Goal: Information Seeking & Learning: Check status

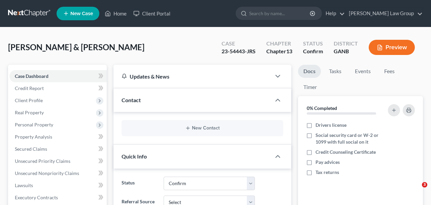
select select "0"
click at [133, 14] on link "Client Portal" at bounding box center [152, 13] width 44 height 12
click at [119, 12] on link "Home" at bounding box center [115, 13] width 29 height 12
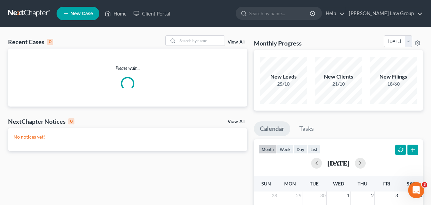
click at [193, 34] on div "Recent Cases 0 View All Please wait... NextChapter Notices 0 View All No notice…" at bounding box center [215, 202] width 431 height 350
click at [193, 41] on input "search" at bounding box center [200, 41] width 47 height 10
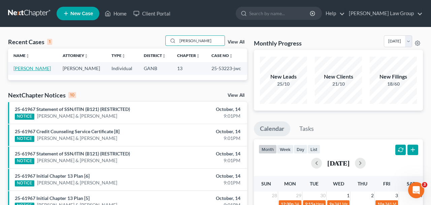
type input "[PERSON_NAME]"
click at [38, 69] on link "[PERSON_NAME]" at bounding box center [31, 68] width 37 height 6
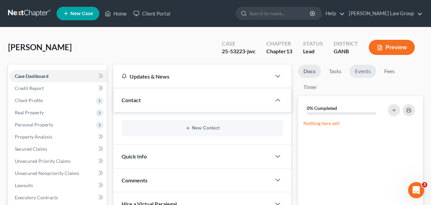
click at [368, 68] on link "Events" at bounding box center [363, 71] width 27 height 13
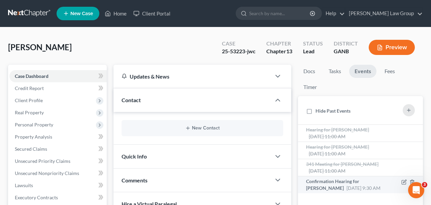
click at [347, 186] on span "[DATE] 9:30 AM" at bounding box center [364, 188] width 34 height 6
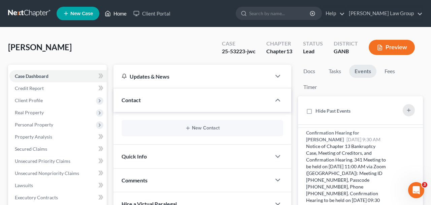
click at [118, 18] on link "Home" at bounding box center [115, 13] width 29 height 12
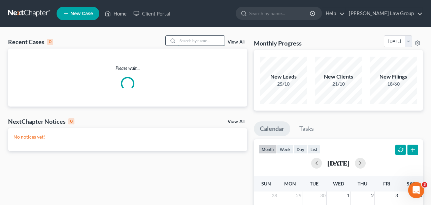
click at [181, 43] on input "search" at bounding box center [200, 41] width 47 height 10
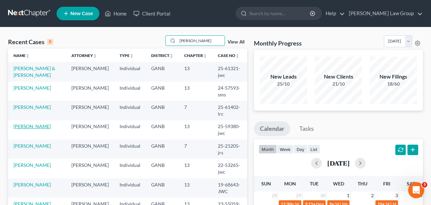
type input "[PERSON_NAME]"
click at [43, 125] on link "[PERSON_NAME]" at bounding box center [31, 126] width 37 height 6
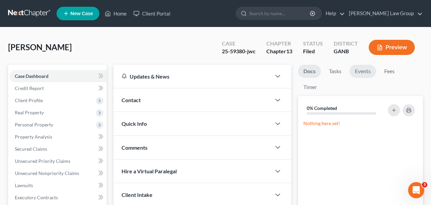
click at [367, 71] on link "Events" at bounding box center [363, 71] width 27 height 13
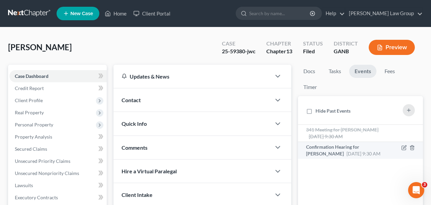
click at [347, 152] on span "[DATE] 9:30 AM" at bounding box center [364, 154] width 34 height 6
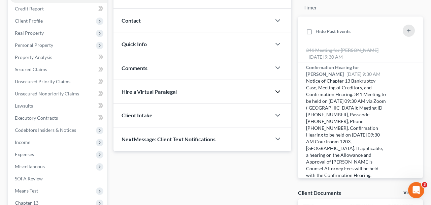
scroll to position [215, 0]
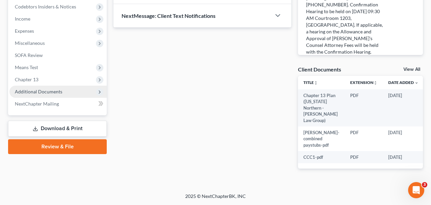
click at [67, 86] on span "Additional Documents" at bounding box center [57, 92] width 97 height 12
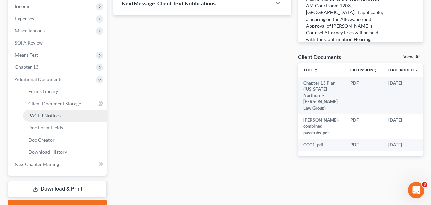
click at [69, 115] on link "PACER Notices" at bounding box center [65, 115] width 84 height 12
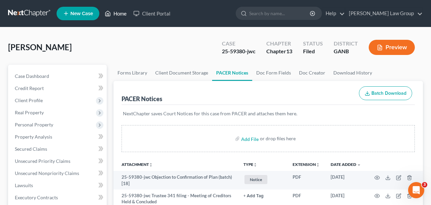
click at [116, 14] on link "Home" at bounding box center [115, 13] width 29 height 12
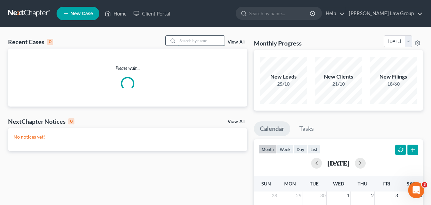
click at [185, 41] on input "search" at bounding box center [200, 41] width 47 height 10
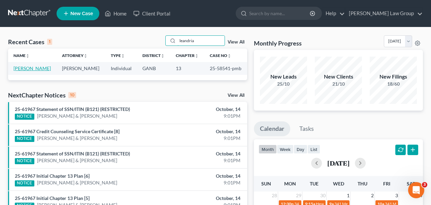
type input "leandria"
click at [35, 68] on link "[PERSON_NAME]" at bounding box center [31, 68] width 37 height 6
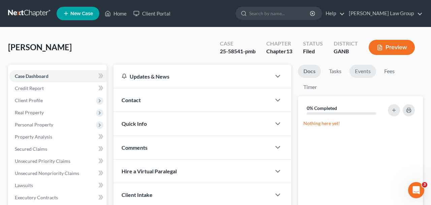
click at [368, 73] on link "Events" at bounding box center [363, 71] width 27 height 13
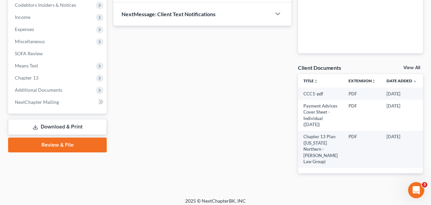
scroll to position [215, 0]
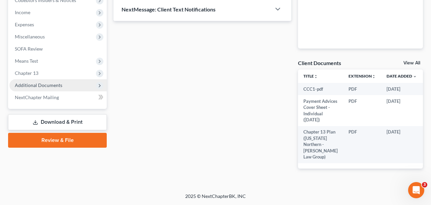
click at [60, 79] on span "Additional Documents" at bounding box center [57, 85] width 97 height 12
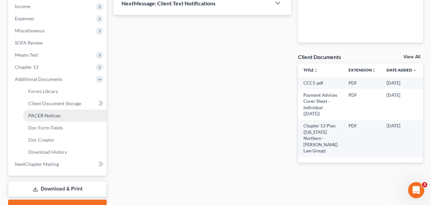
click at [59, 112] on span "PACER Notices" at bounding box center [44, 115] width 32 height 6
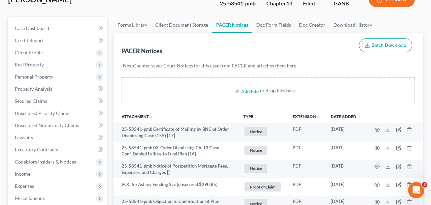
scroll to position [48, 0]
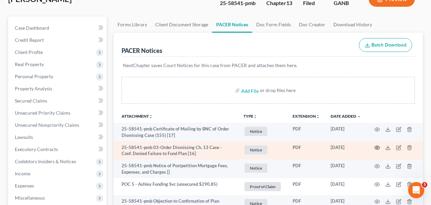
click at [379, 147] on icon "button" at bounding box center [377, 147] width 5 height 5
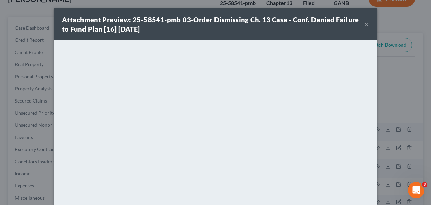
click at [366, 26] on button "×" at bounding box center [366, 24] width 5 height 8
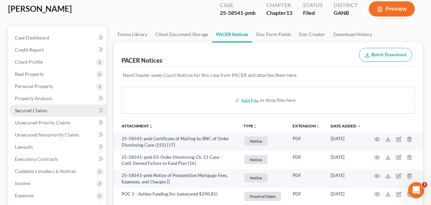
scroll to position [0, 0]
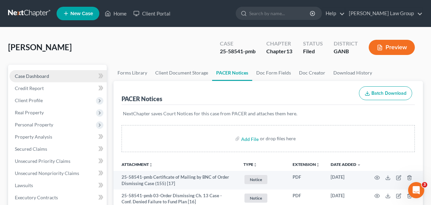
click at [74, 75] on link "Case Dashboard" at bounding box center [57, 76] width 97 height 12
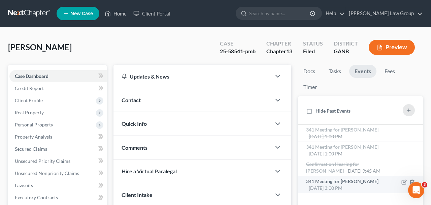
click at [359, 177] on li "341 Meeting for [PERSON_NAME] [DATE] 3:00 PM Section 341(a) meeting held [DATE]…" at bounding box center [360, 184] width 125 height 17
click at [360, 181] on div "341 Meeting for [PERSON_NAME] [DATE] 3:00 PM" at bounding box center [346, 184] width 80 height 13
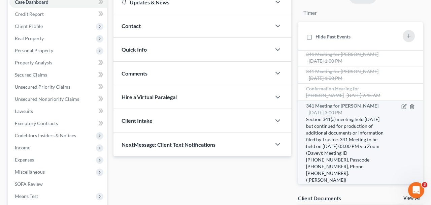
scroll to position [93, 0]
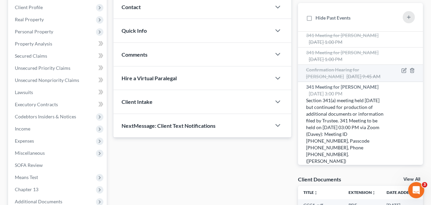
click at [359, 70] on span "Confirmation Hearing for [PERSON_NAME]" at bounding box center [332, 73] width 53 height 12
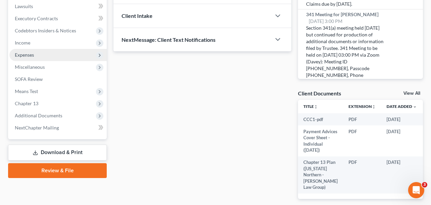
scroll to position [185, 0]
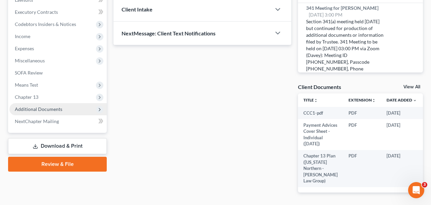
click at [48, 104] on span "Additional Documents" at bounding box center [57, 109] width 97 height 12
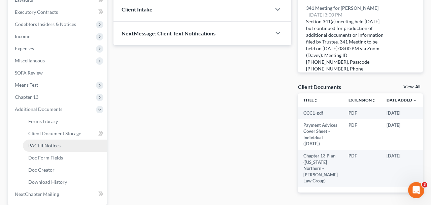
click at [54, 144] on span "PACER Notices" at bounding box center [44, 145] width 32 height 6
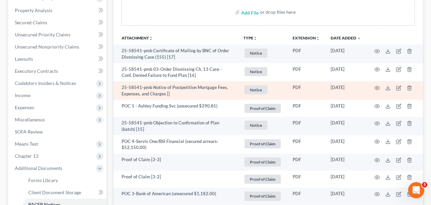
scroll to position [133, 0]
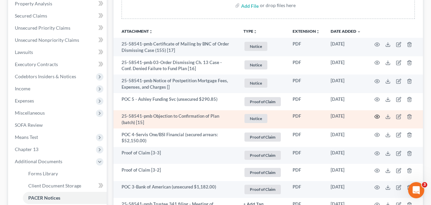
click at [378, 117] on icon "button" at bounding box center [377, 116] width 5 height 5
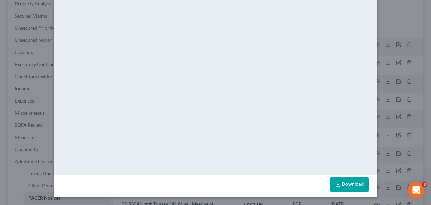
scroll to position [0, 0]
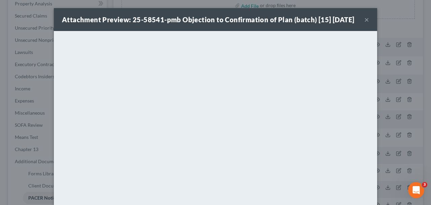
click at [371, 27] on div "Attachment Preview: 25-58541-pmb Objection to Confirmation of Plan (batch) [15]…" at bounding box center [215, 19] width 323 height 23
click at [354, 24] on div "Attachment Preview: 25-58541-pmb Objection to Confirmation of Plan (batch) [15]…" at bounding box center [208, 19] width 292 height 9
click at [366, 24] on button "×" at bounding box center [366, 19] width 5 height 8
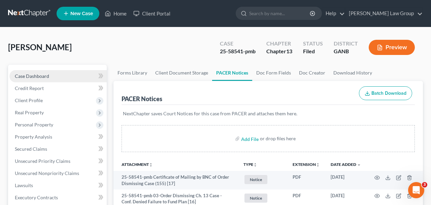
click at [53, 73] on link "Case Dashboard" at bounding box center [57, 76] width 97 height 12
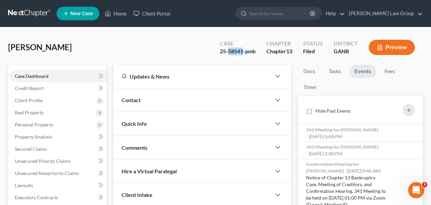
drag, startPoint x: 242, startPoint y: 52, endPoint x: 229, endPoint y: 53, distance: 13.8
click at [229, 53] on div "25-58541-pmb" at bounding box center [238, 51] width 36 height 8
copy div "58541"
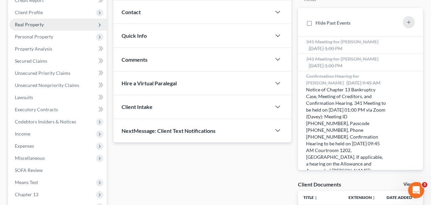
scroll to position [63, 0]
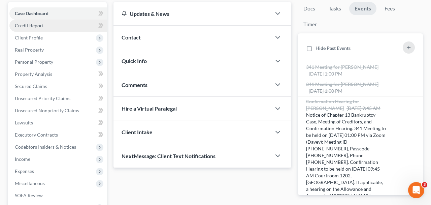
click at [53, 23] on link "Credit Report" at bounding box center [57, 26] width 97 height 12
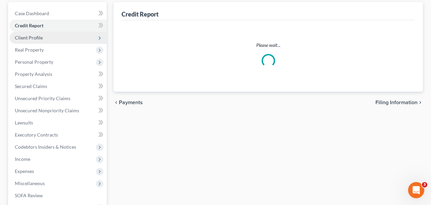
scroll to position [42, 0]
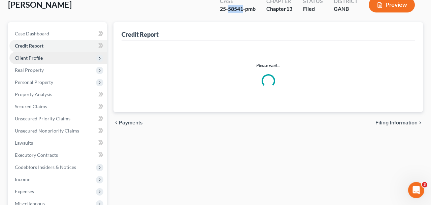
click at [52, 41] on link "Credit Report" at bounding box center [57, 46] width 97 height 12
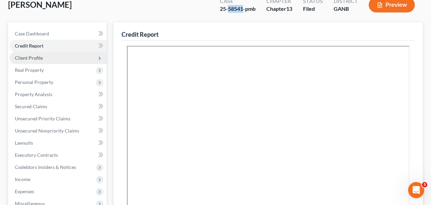
click at [54, 57] on span "Client Profile" at bounding box center [57, 58] width 97 height 12
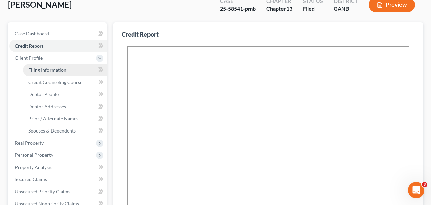
click at [55, 71] on span "Filing Information" at bounding box center [47, 70] width 38 height 6
select select "1"
select select "0"
select select "3"
select select "19"
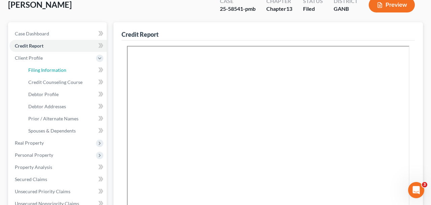
select select "0"
select select "10"
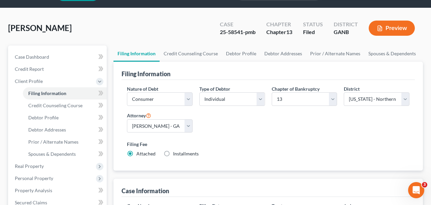
scroll to position [19, 0]
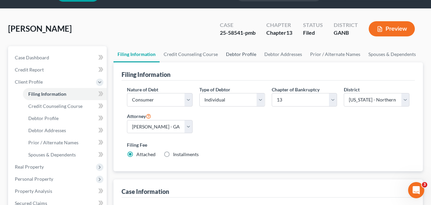
click at [243, 58] on link "Debtor Profile" at bounding box center [241, 54] width 38 height 16
select select "0"
select select "5"
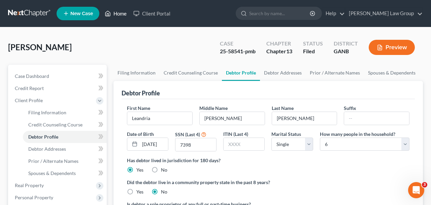
click at [120, 14] on link "Home" at bounding box center [115, 13] width 29 height 12
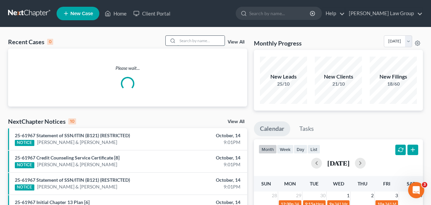
click at [189, 44] on input "search" at bounding box center [200, 41] width 47 height 10
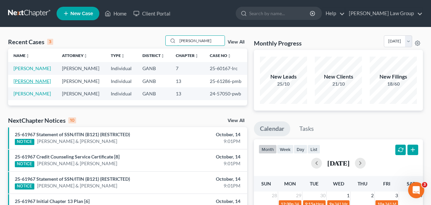
type input "[PERSON_NAME]"
click at [34, 80] on link "[PERSON_NAME]" at bounding box center [31, 81] width 37 height 6
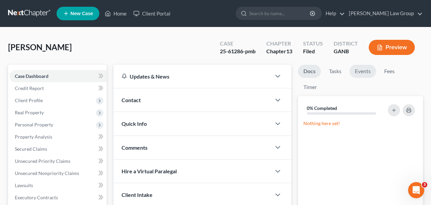
click at [369, 71] on link "Events" at bounding box center [363, 71] width 27 height 13
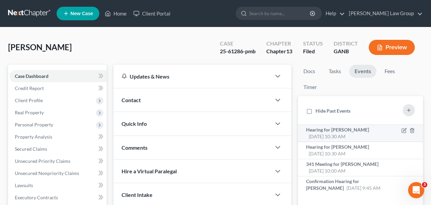
click at [349, 139] on div "Hearing for [PERSON_NAME] [DATE] 10:30 AM" at bounding box center [346, 132] width 80 height 13
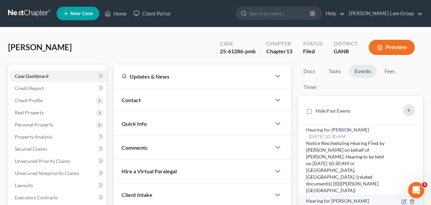
click at [339, 197] on div "Hearing for [PERSON_NAME] [DATE] 10:30 AM" at bounding box center [346, 203] width 80 height 13
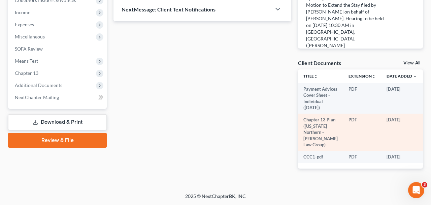
scroll to position [0, 7]
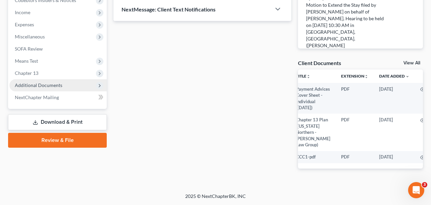
click at [42, 83] on span "Additional Documents" at bounding box center [57, 85] width 97 height 12
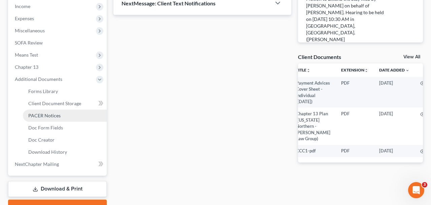
click at [50, 118] on span "PACER Notices" at bounding box center [44, 115] width 32 height 6
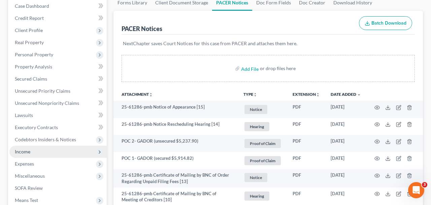
scroll to position [77, 0]
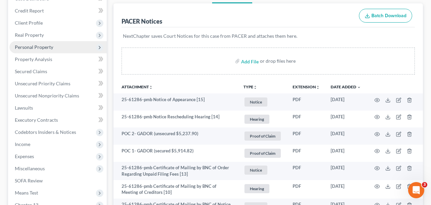
click at [50, 50] on span "Personal Property" at bounding box center [34, 47] width 38 height 6
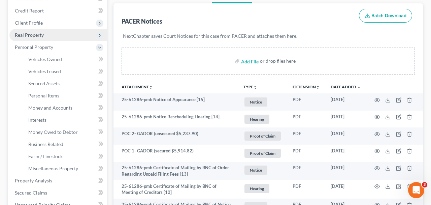
click at [40, 35] on span "Real Property" at bounding box center [29, 35] width 29 height 6
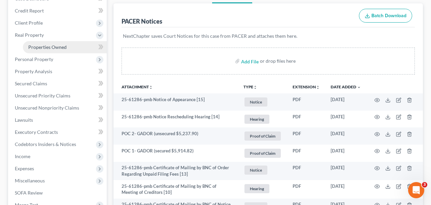
click at [41, 48] on span "Properties Owned" at bounding box center [47, 47] width 38 height 6
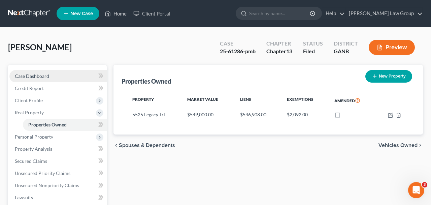
click at [67, 78] on link "Case Dashboard" at bounding box center [57, 76] width 97 height 12
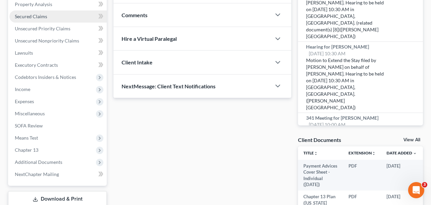
scroll to position [215, 0]
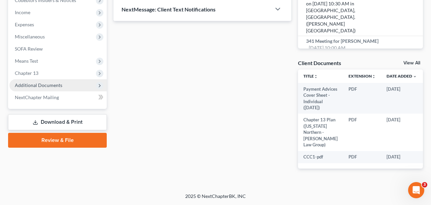
click at [63, 79] on span "Additional Documents" at bounding box center [57, 85] width 97 height 12
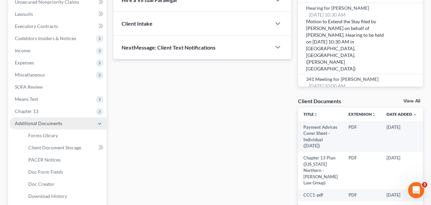
scroll to position [181, 0]
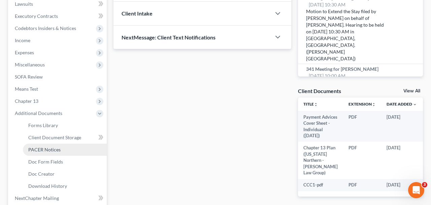
click at [61, 150] on link "PACER Notices" at bounding box center [65, 149] width 84 height 12
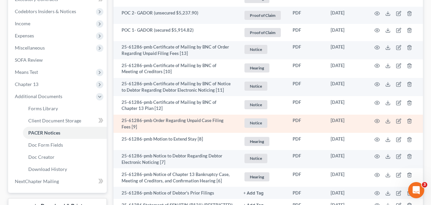
scroll to position [202, 0]
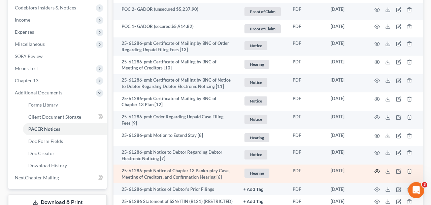
click at [379, 171] on icon "button" at bounding box center [377, 170] width 5 height 5
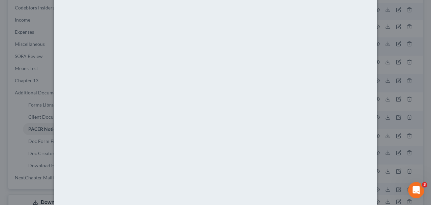
scroll to position [0, 0]
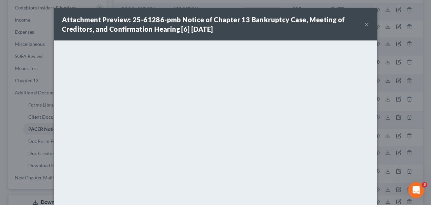
click at [365, 22] on button "×" at bounding box center [366, 24] width 5 height 8
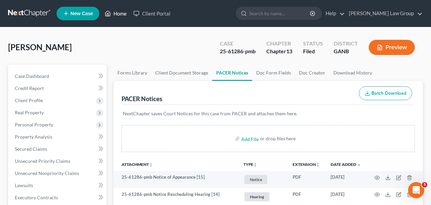
click at [115, 16] on link "Home" at bounding box center [115, 13] width 29 height 12
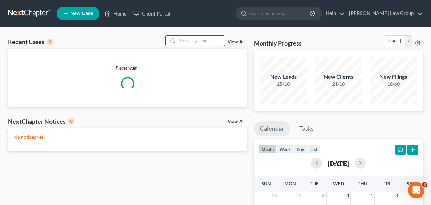
click at [207, 42] on input "search" at bounding box center [200, 41] width 47 height 10
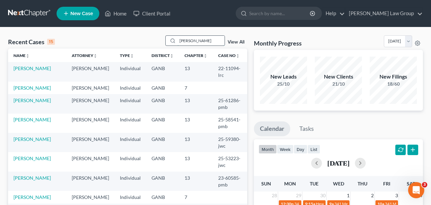
type input "[PERSON_NAME]"
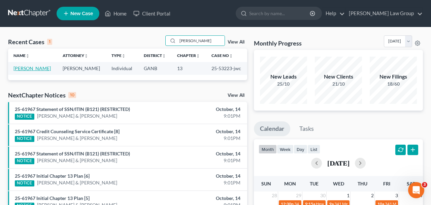
click at [42, 67] on link "[PERSON_NAME]" at bounding box center [31, 68] width 37 height 6
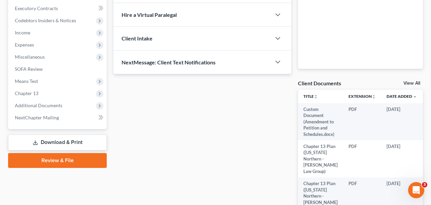
scroll to position [240, 0]
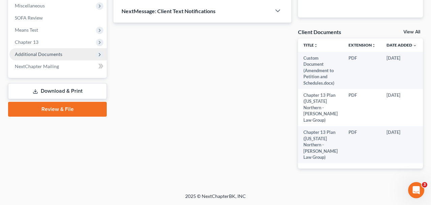
click at [59, 48] on span "Additional Documents" at bounding box center [57, 54] width 97 height 12
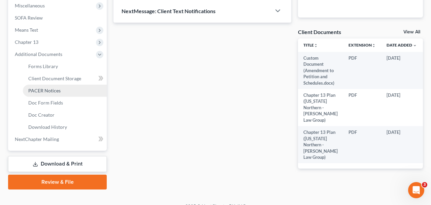
click at [54, 94] on link "PACER Notices" at bounding box center [65, 91] width 84 height 12
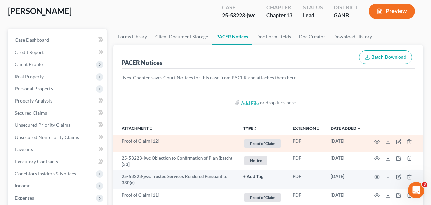
scroll to position [36, 0]
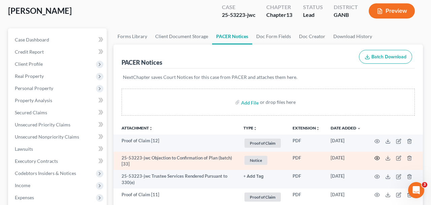
click at [378, 158] on circle "button" at bounding box center [377, 157] width 1 height 1
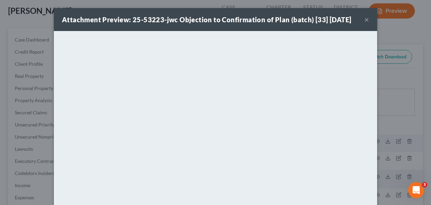
click at [369, 22] on div "Attachment Preview: 25-53223-jwc Objection to Confirmation of Plan (batch) [33]…" at bounding box center [215, 19] width 323 height 23
click at [368, 20] on button "×" at bounding box center [366, 19] width 5 height 8
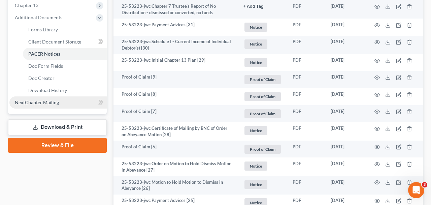
scroll to position [271, 0]
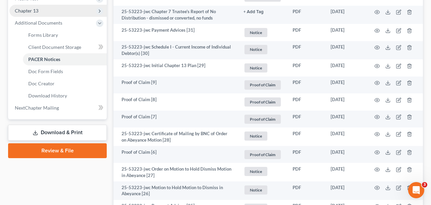
click at [59, 6] on span "Chapter 13" at bounding box center [57, 11] width 97 height 12
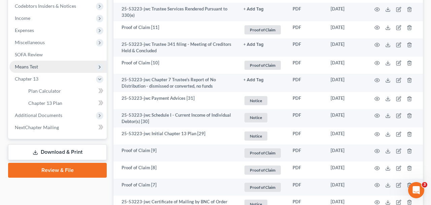
scroll to position [205, 0]
